Goal: Navigation & Orientation: Find specific page/section

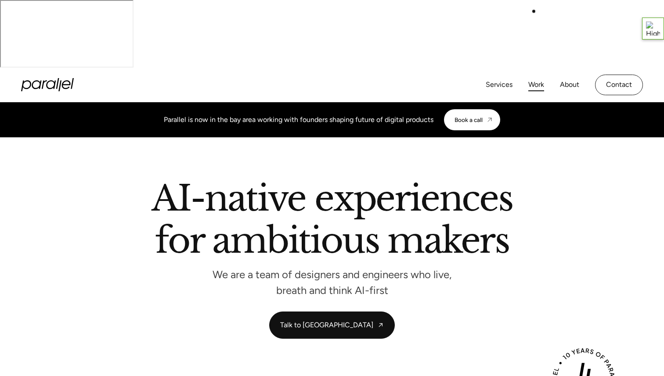
click at [534, 79] on link "Work" at bounding box center [536, 85] width 16 height 13
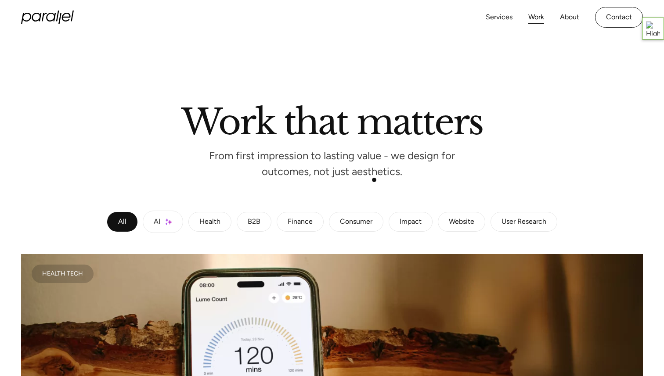
scroll to position [29, 0]
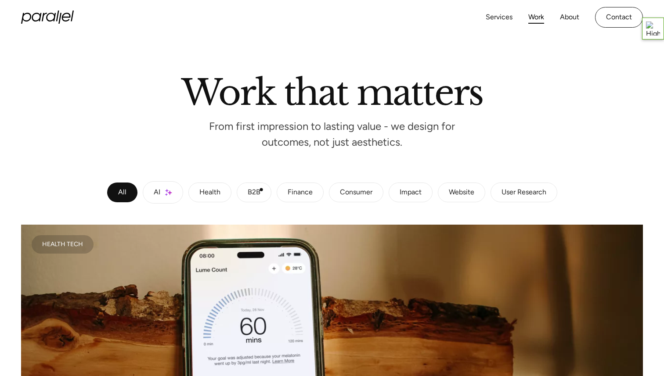
click at [258, 190] on div "B2B" at bounding box center [254, 192] width 13 height 5
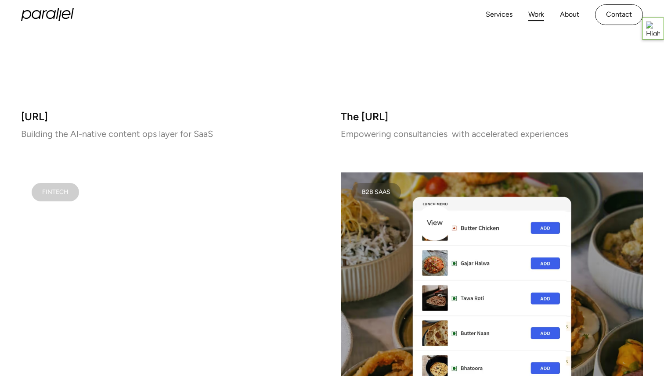
scroll to position [0, 0]
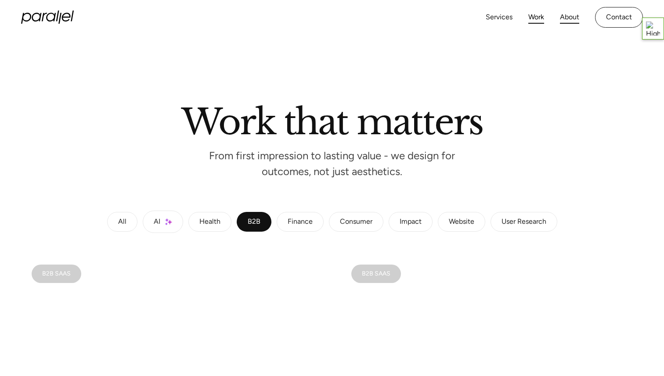
click at [569, 15] on link "About" at bounding box center [569, 17] width 19 height 13
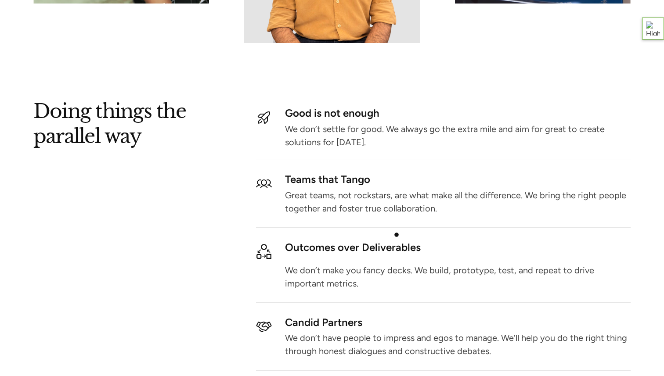
scroll to position [1049, 0]
